Goal: Check status: Check status

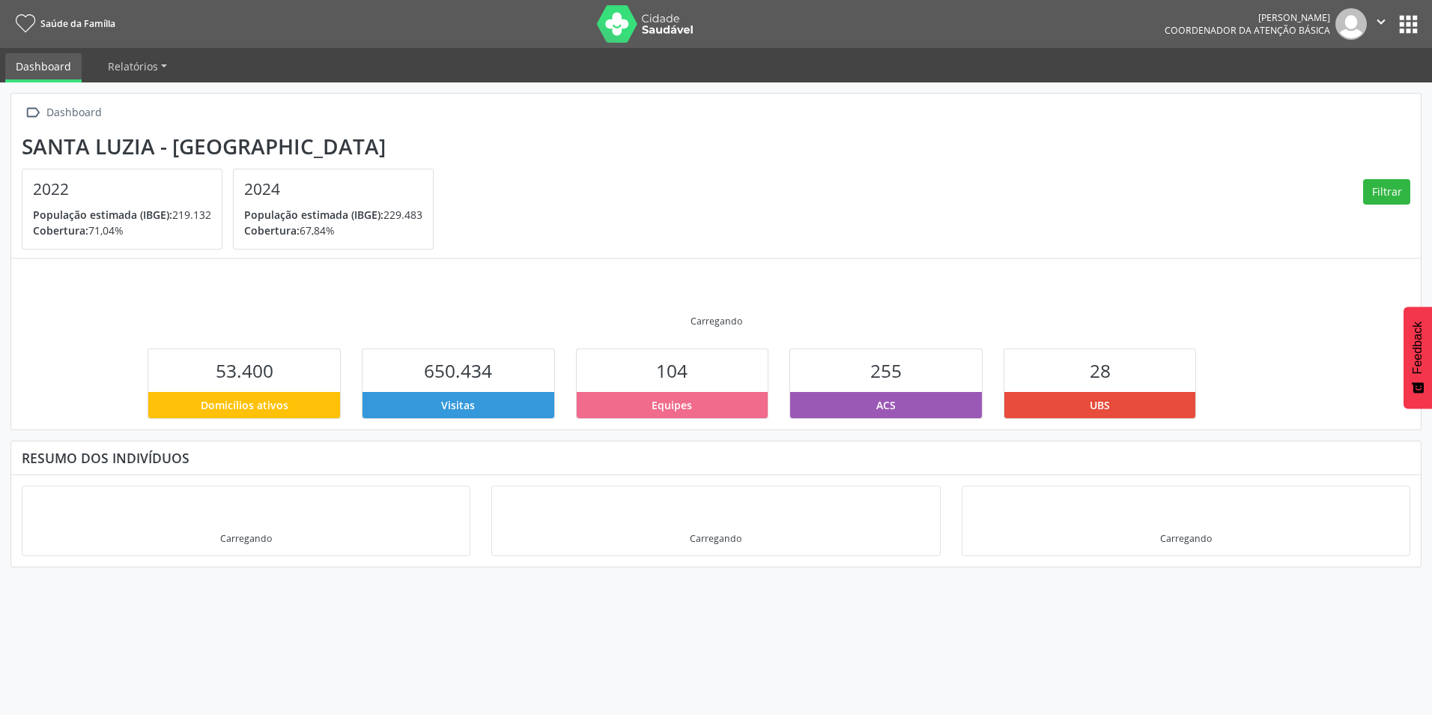
click at [1411, 21] on button "apps" at bounding box center [1408, 24] width 26 height 26
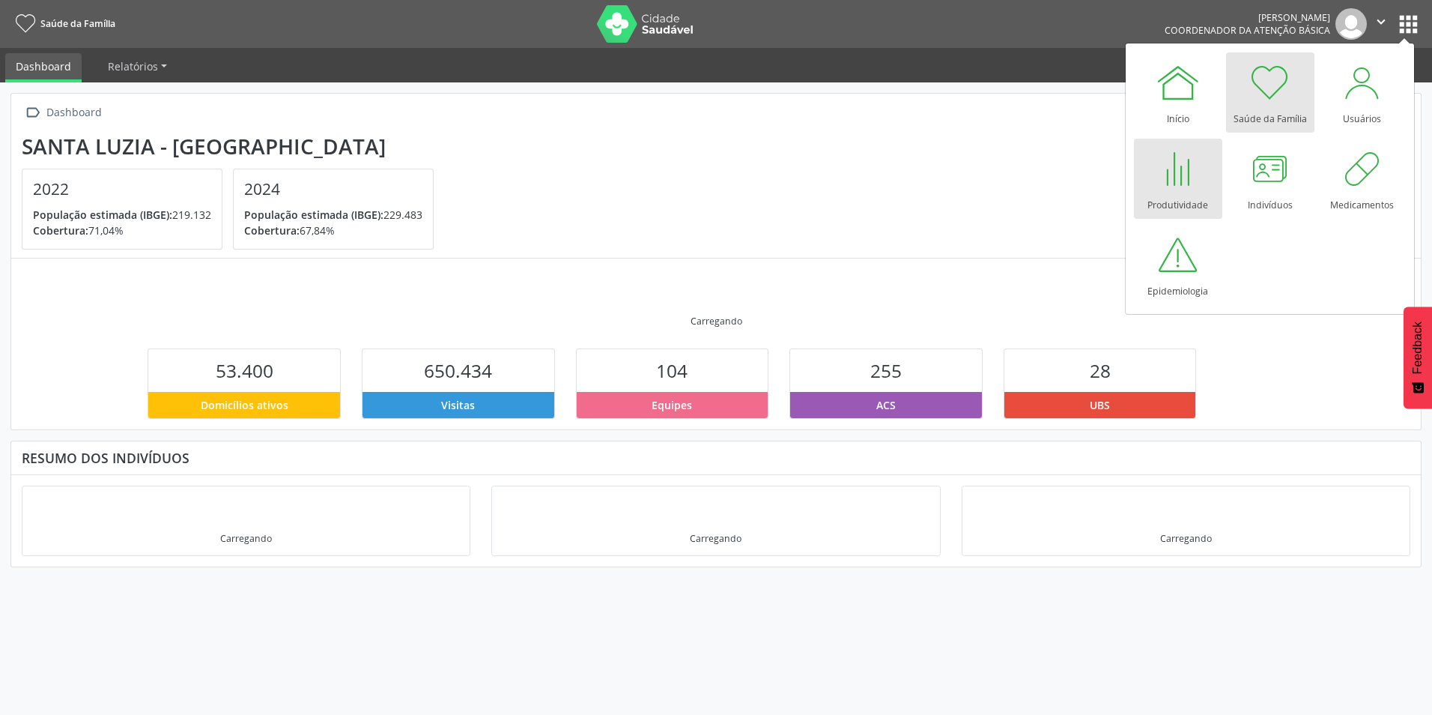
click at [1173, 180] on div at bounding box center [1178, 168] width 45 height 45
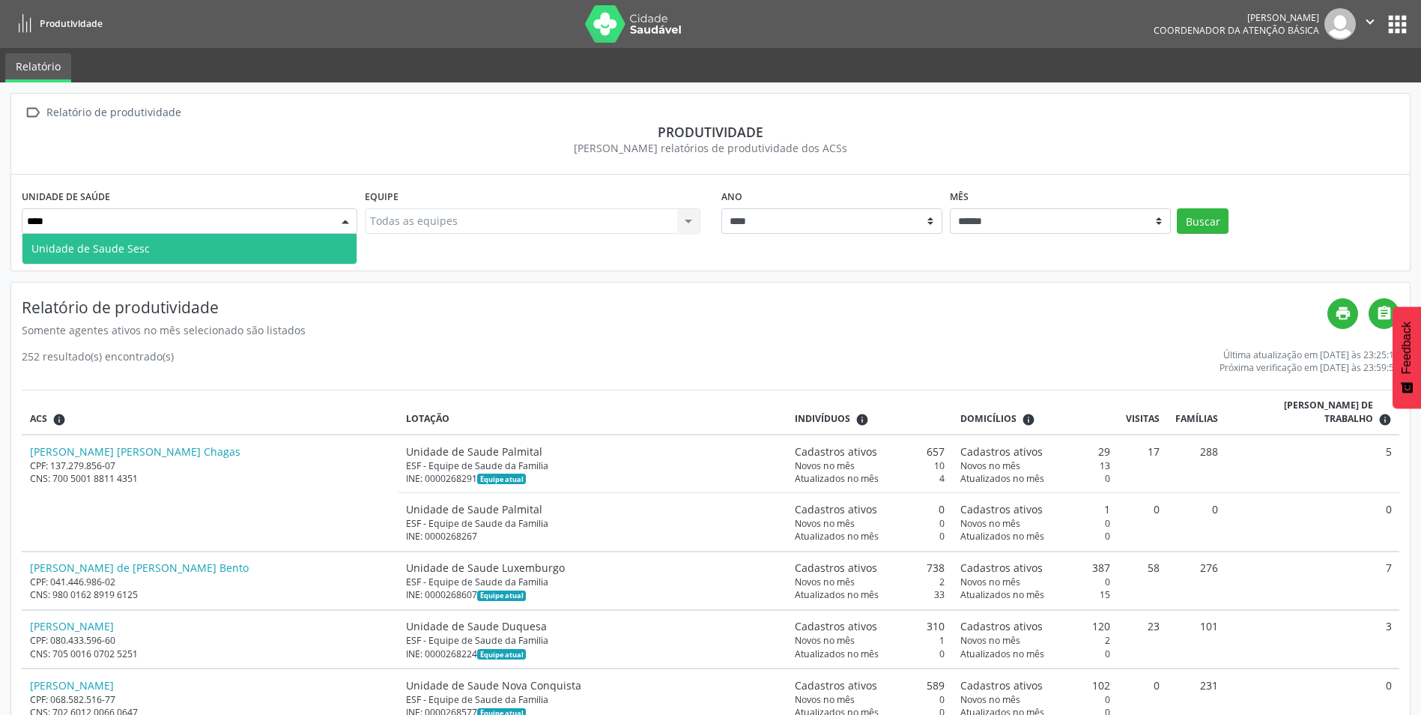
click at [191, 261] on span "Unidade de Saude Sesc" at bounding box center [189, 249] width 334 height 30
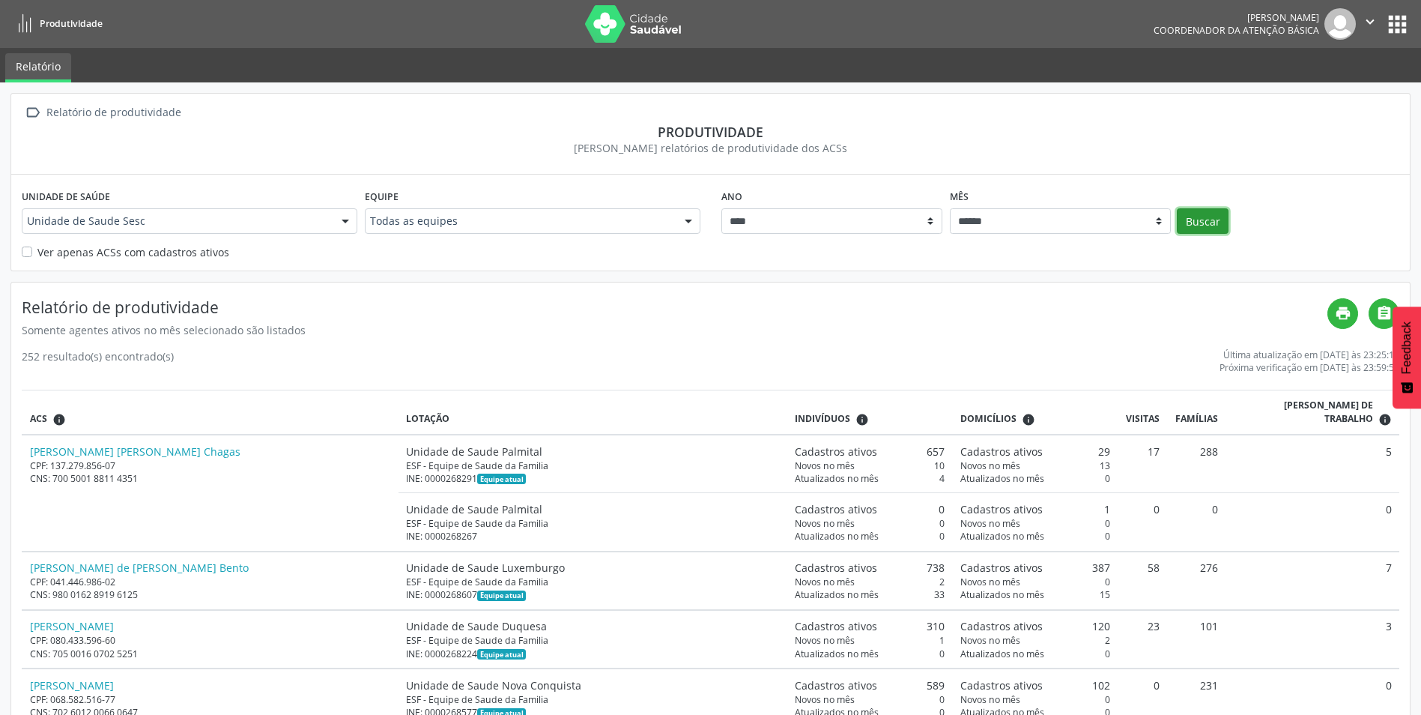
click at [1199, 219] on button "Buscar" at bounding box center [1203, 220] width 52 height 25
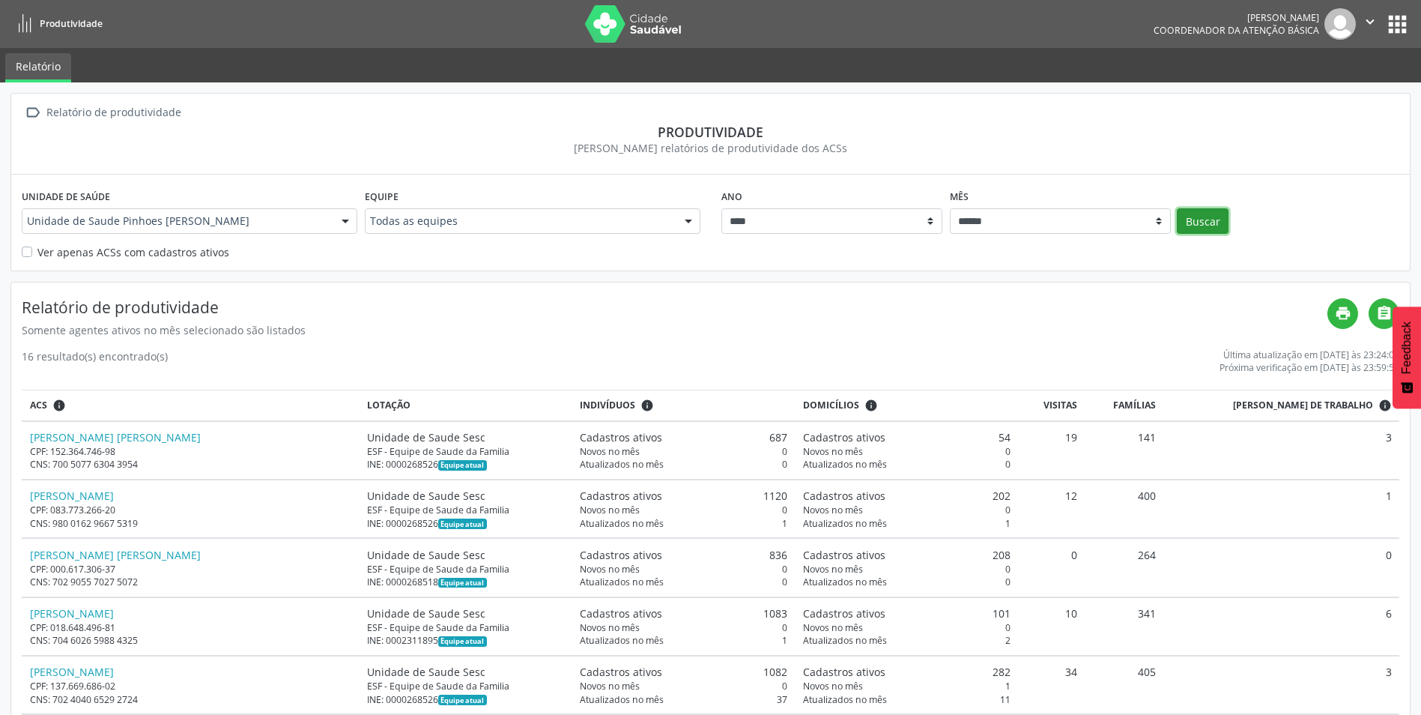
click at [1208, 212] on button "Buscar" at bounding box center [1203, 220] width 52 height 25
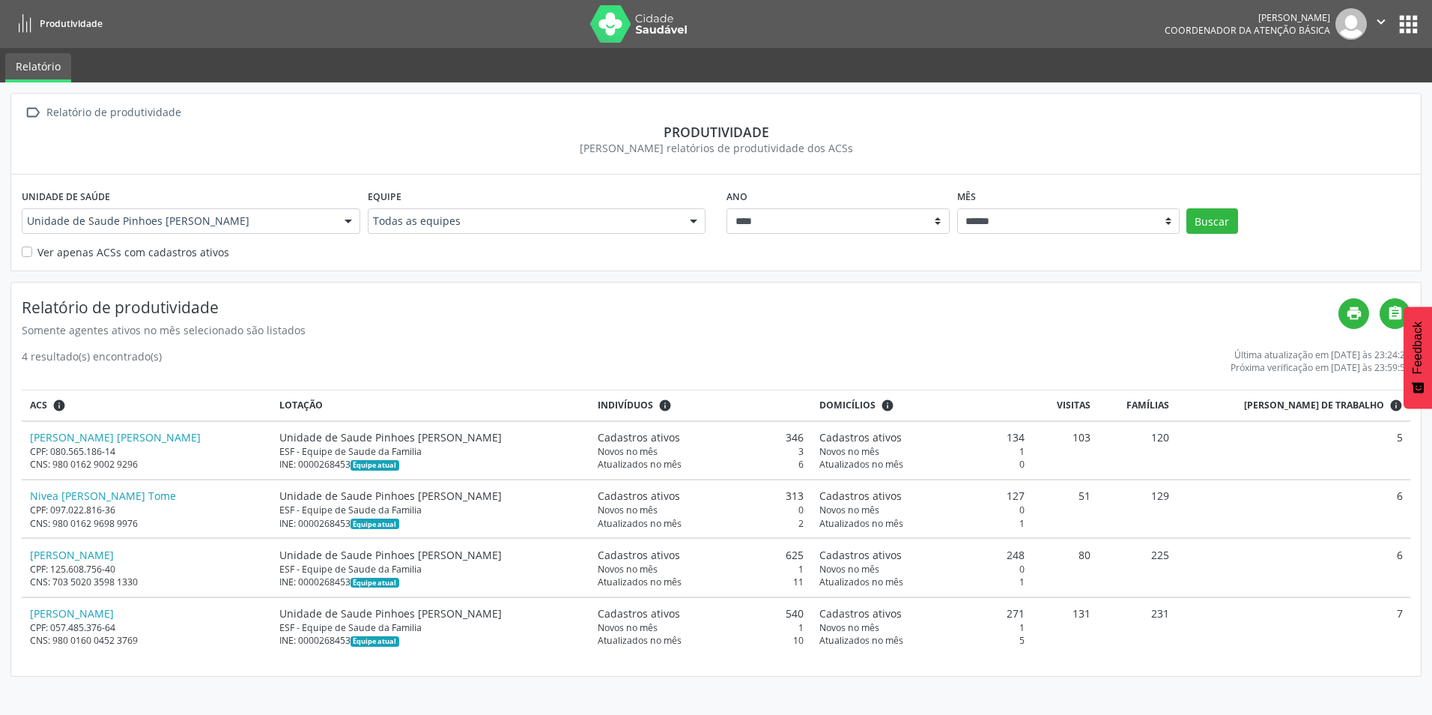
click at [344, 217] on div at bounding box center [348, 221] width 22 height 25
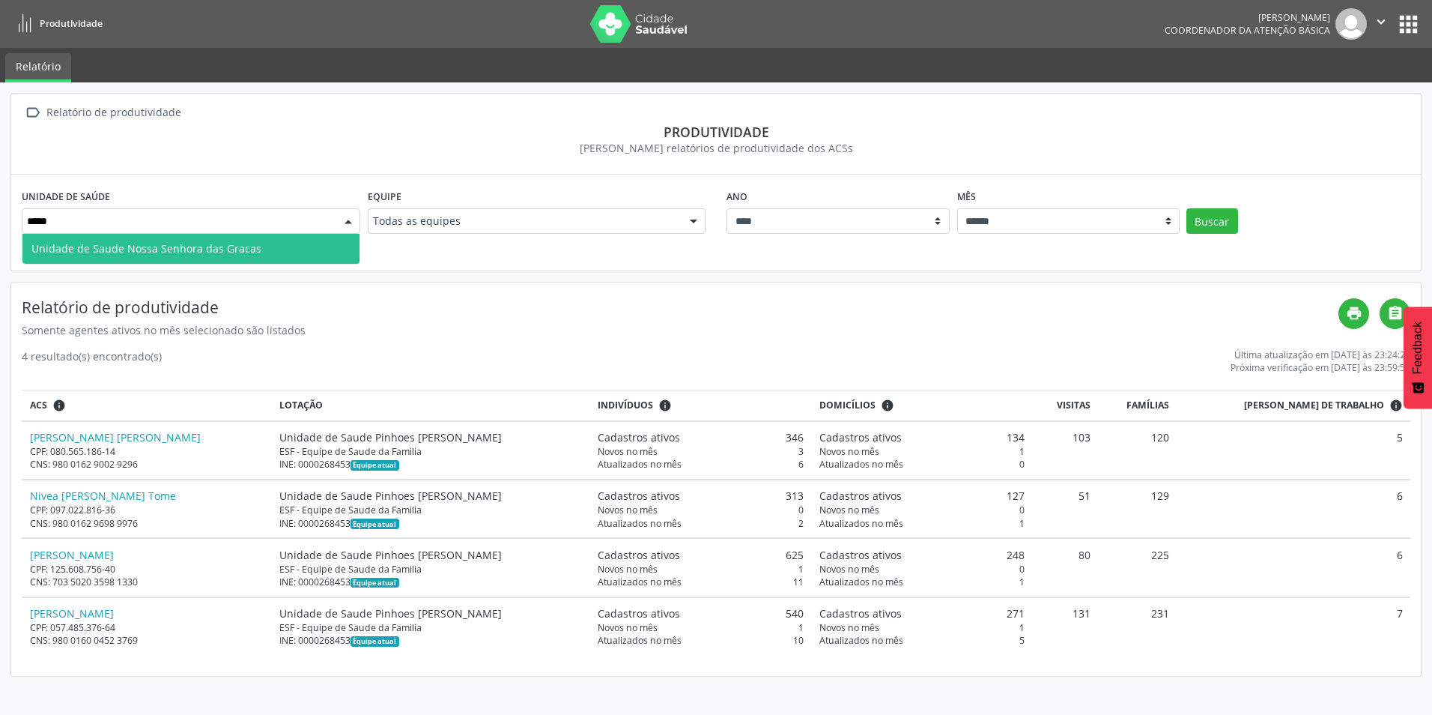
click at [311, 239] on span "Unidade de Saude Nossa Senhora das Gracas" at bounding box center [190, 249] width 337 height 30
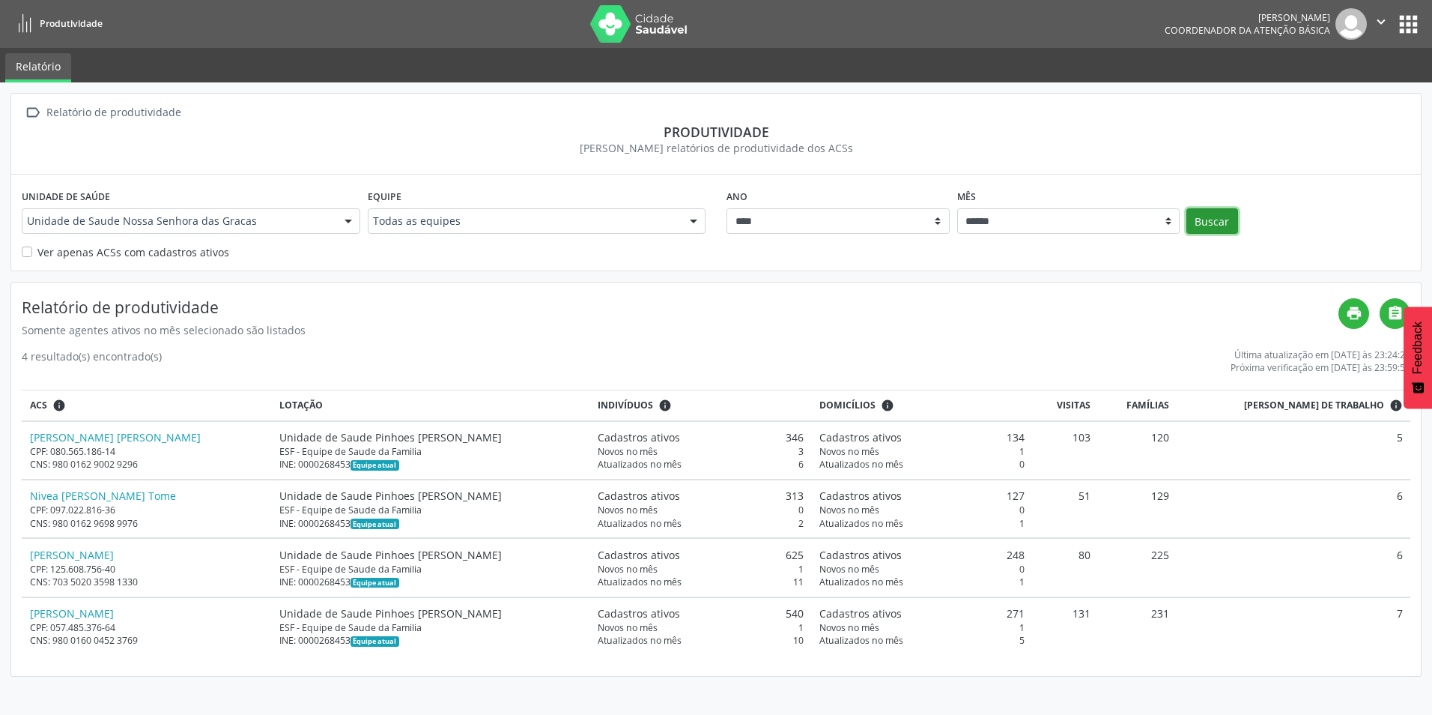
click at [1213, 215] on button "Buscar" at bounding box center [1212, 220] width 52 height 25
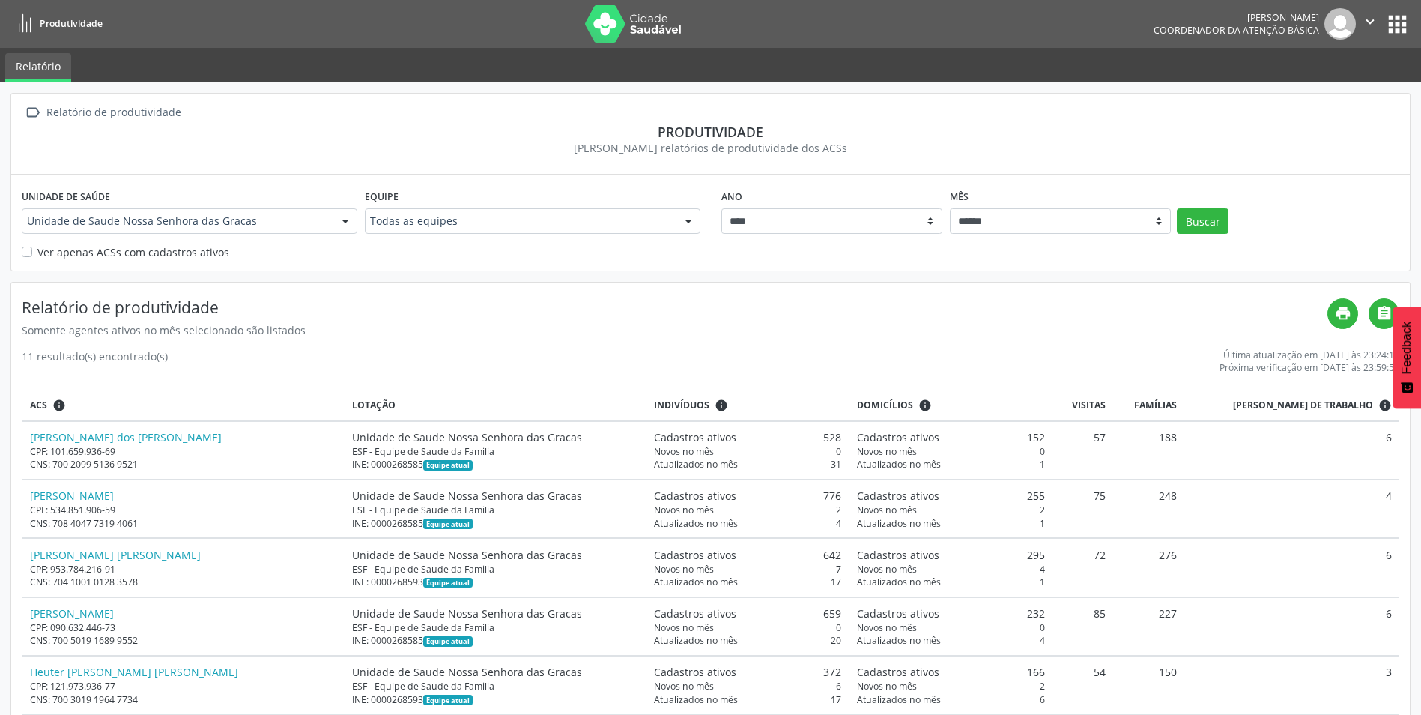
click at [345, 222] on div at bounding box center [345, 221] width 22 height 25
click at [1199, 220] on button "Buscar" at bounding box center [1203, 220] width 52 height 25
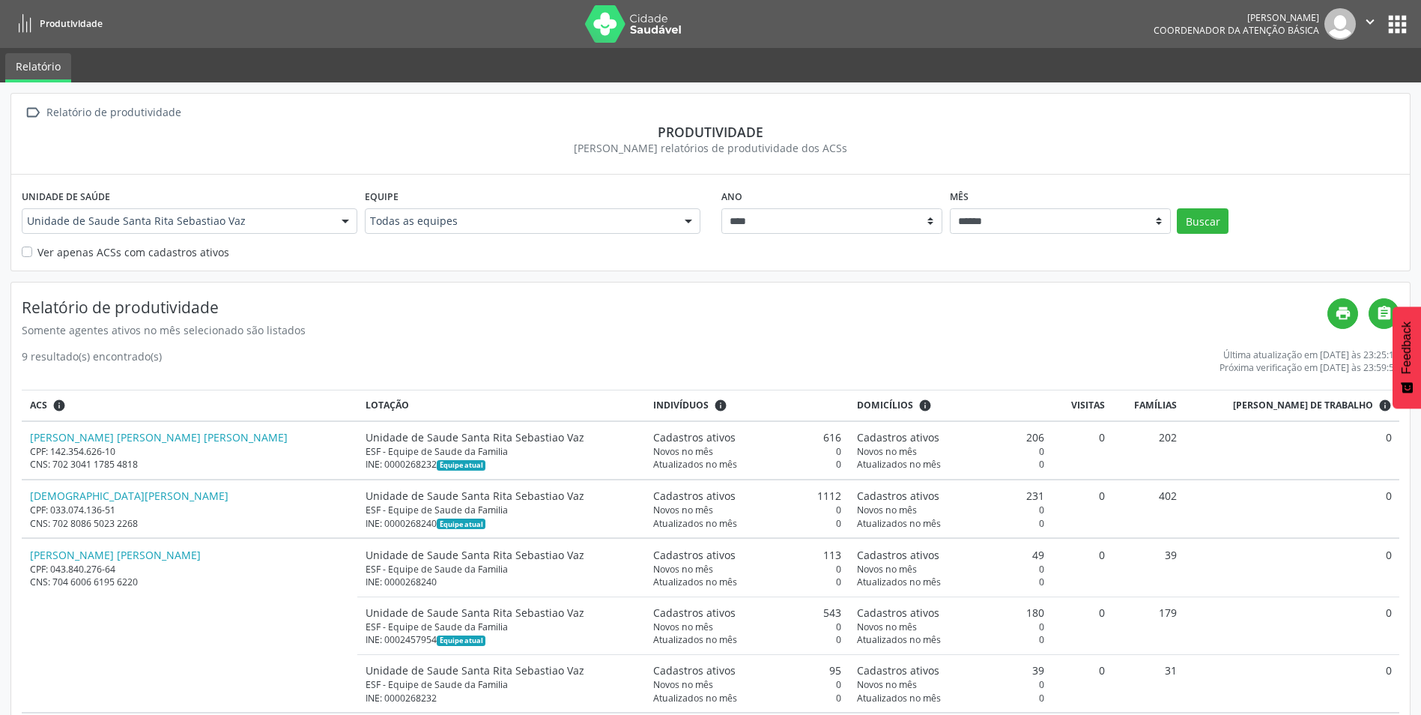
click at [345, 222] on div at bounding box center [345, 221] width 22 height 25
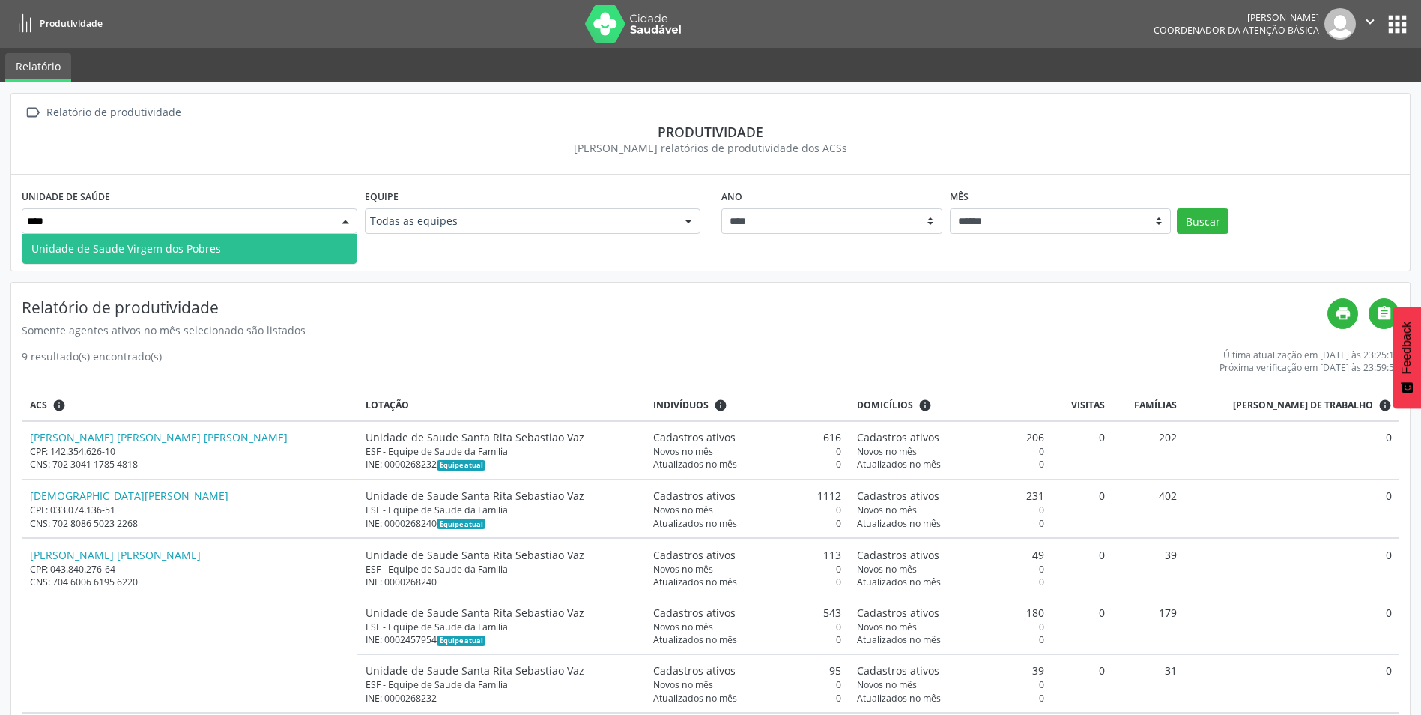
type input "*****"
click at [338, 252] on span "Unidade de Saude Virgem dos Pobres" at bounding box center [189, 249] width 334 height 30
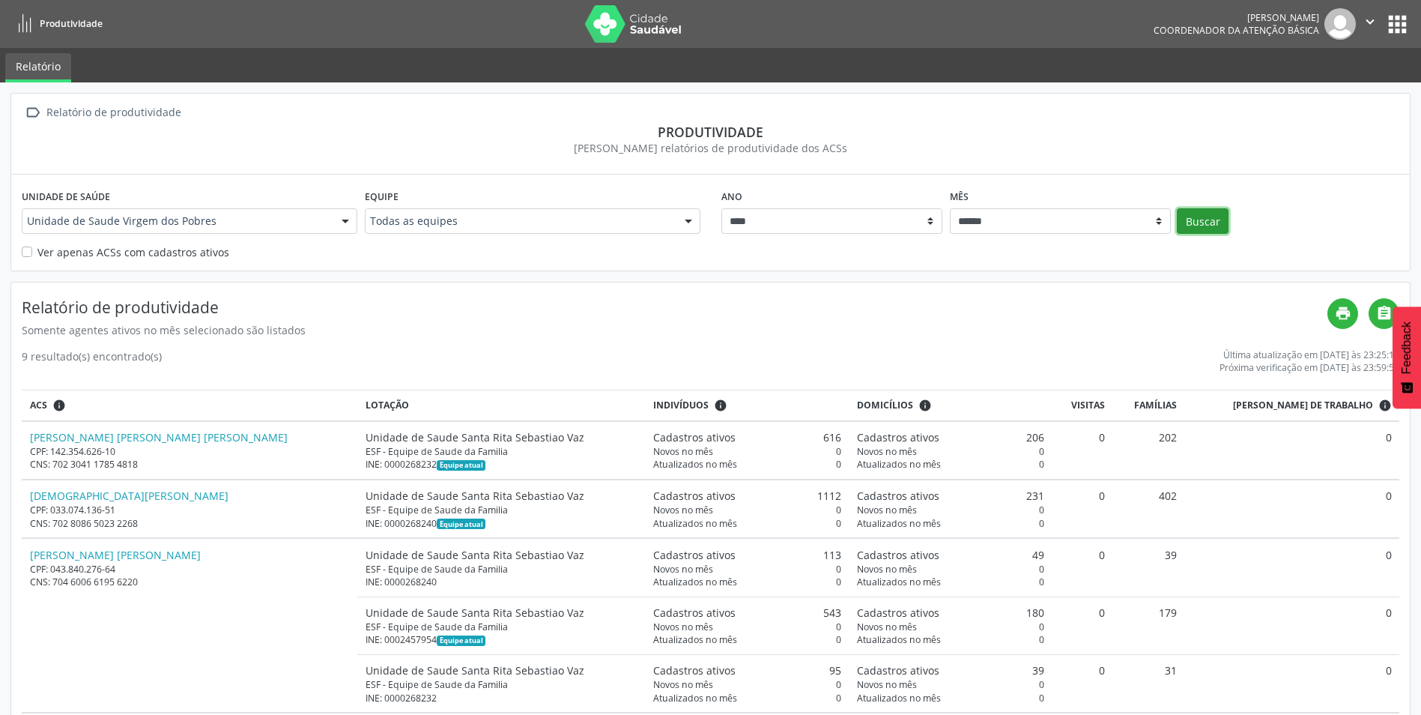
click at [1206, 217] on button "Buscar" at bounding box center [1203, 220] width 52 height 25
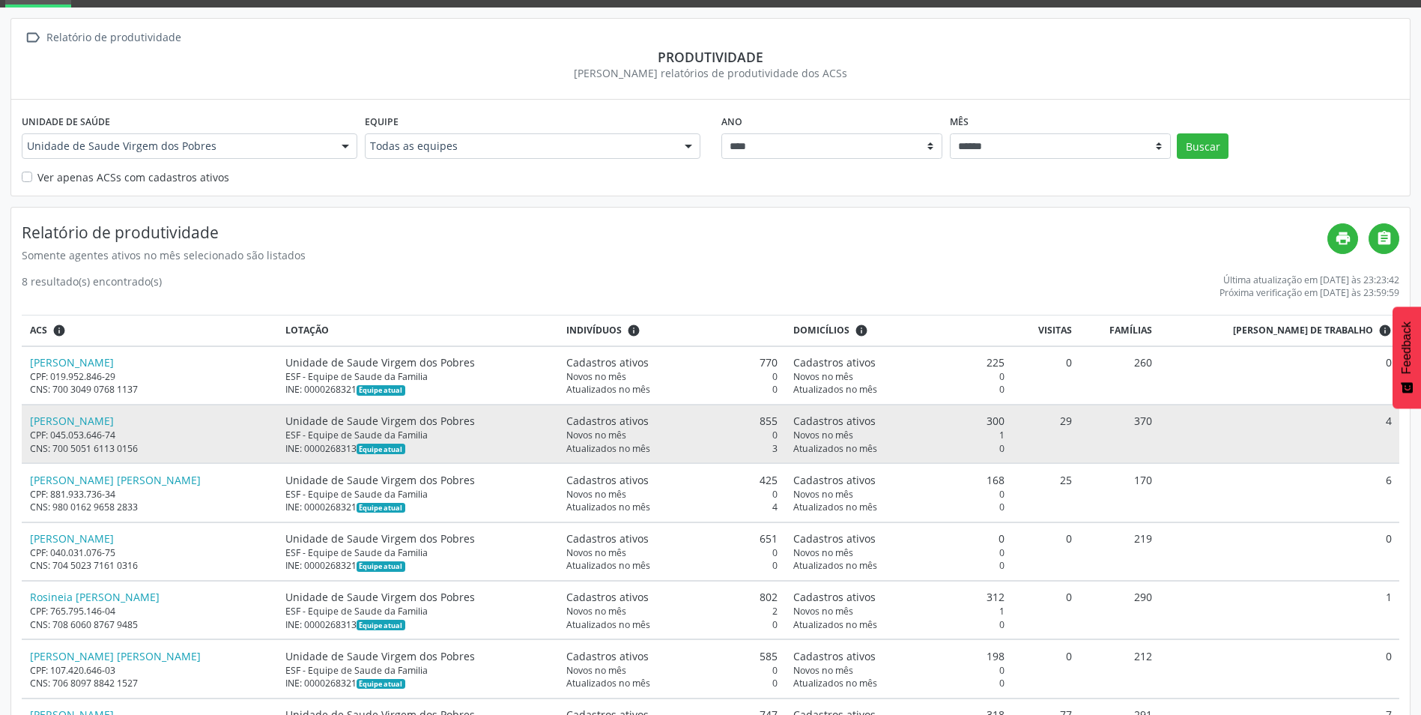
scroll to position [150, 0]
